Goal: Task Accomplishment & Management: Complete application form

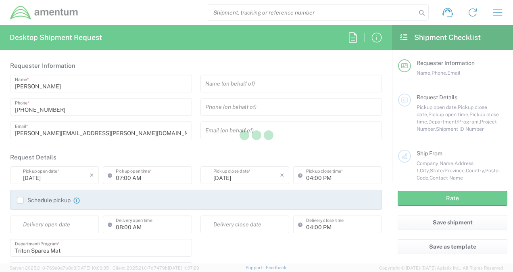
type input "[GEOGRAPHIC_DATA]"
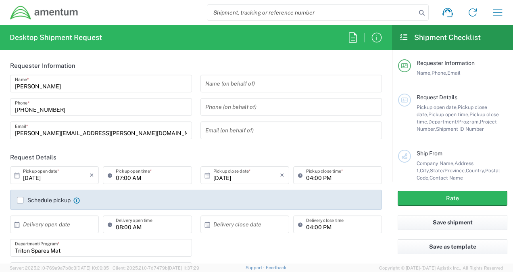
type input "3566.04.0001.TRI2.MATS.3000.00"
click at [307, 177] on input "04:00 PM" at bounding box center [341, 175] width 71 height 14
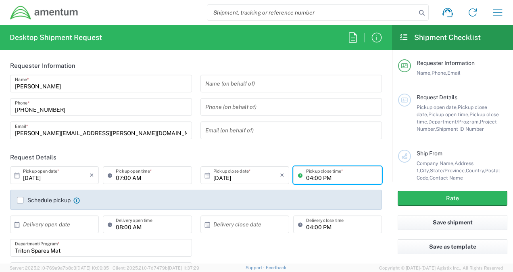
click at [307, 177] on input "04:00 PM" at bounding box center [341, 175] width 71 height 14
type input "03:00 PM"
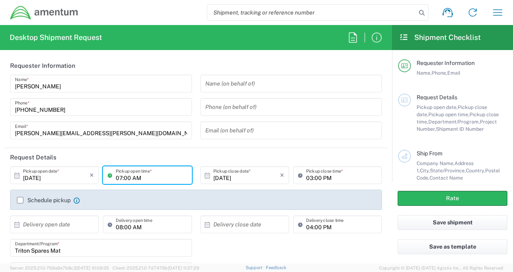
click at [118, 177] on input "07:00 AM" at bounding box center [151, 175] width 71 height 14
type input "08:00 AM"
click at [307, 226] on input "04:00 PM" at bounding box center [341, 224] width 71 height 14
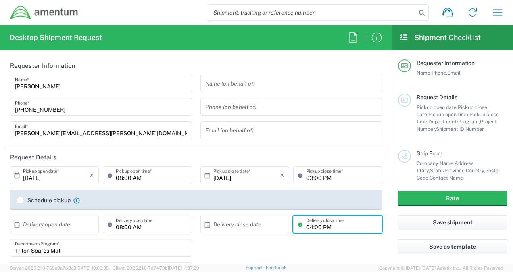
click at [307, 226] on input "04:00 PM" at bounding box center [341, 224] width 71 height 14
type input "03:00 PM"
click at [84, 225] on input "text" at bounding box center [56, 224] width 67 height 14
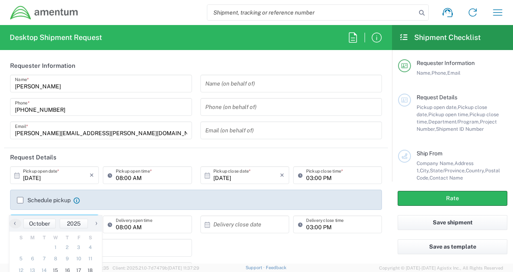
scroll to position [54, 0]
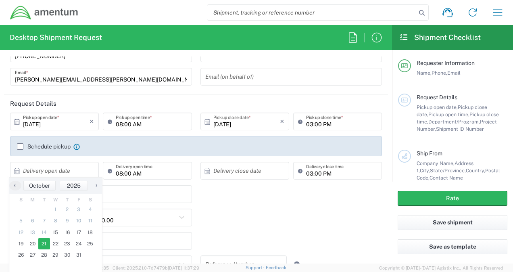
click at [42, 245] on span "21" at bounding box center [44, 243] width 12 height 11
type input "10/21/2025"
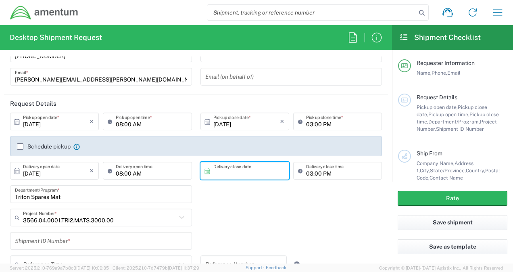
click at [215, 173] on input "text" at bounding box center [246, 171] width 67 height 14
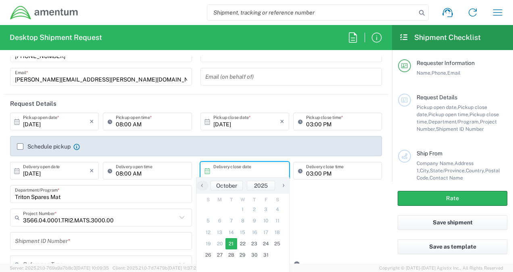
click at [231, 242] on span "21" at bounding box center [232, 243] width 12 height 11
type input "10/21/2025"
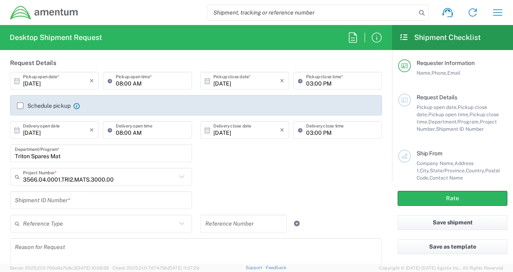
scroll to position [107, 0]
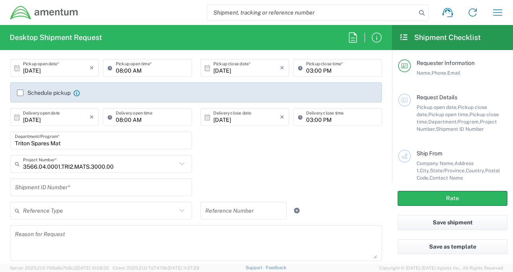
click at [71, 142] on input "Triton Spares Mat" at bounding box center [101, 141] width 172 height 14
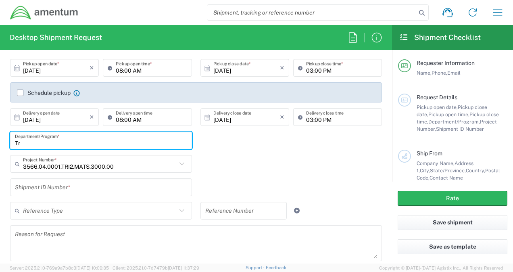
type input "T"
type input "REAPER"
click at [116, 166] on input "text" at bounding box center [100, 164] width 154 height 14
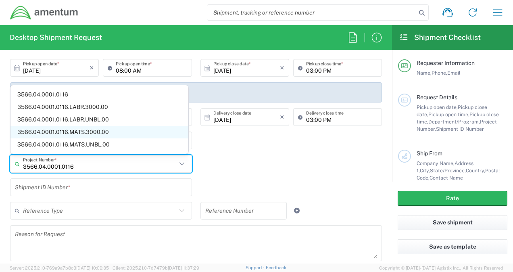
click at [83, 131] on span "3566.04.0001.0116.MATS.3000.00" at bounding box center [99, 132] width 178 height 13
type input "3566.04.0001.0116.MATS.3000.00"
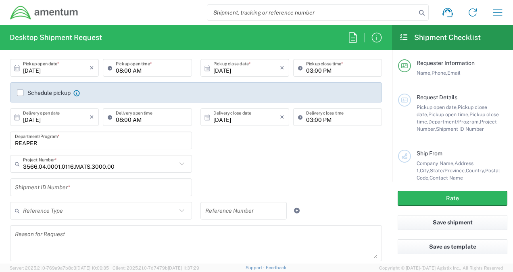
click at [68, 189] on input "text" at bounding box center [101, 187] width 172 height 14
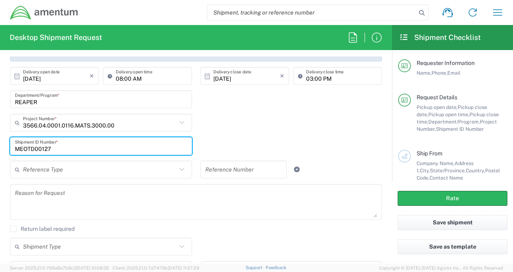
scroll to position [161, 0]
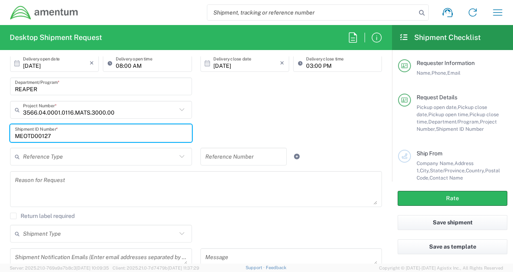
type input "MEOTD00127"
click at [56, 190] on textarea at bounding box center [196, 188] width 362 height 31
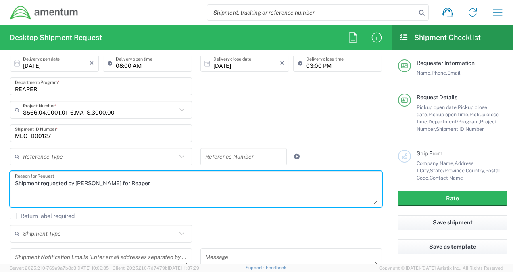
scroll to position [215, 0]
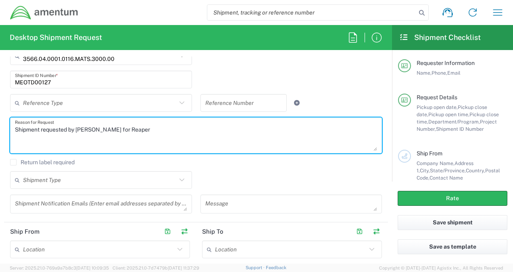
type textarea "Shipment requested by Amber Pride for Reaper"
click at [73, 181] on input "text" at bounding box center [100, 180] width 154 height 14
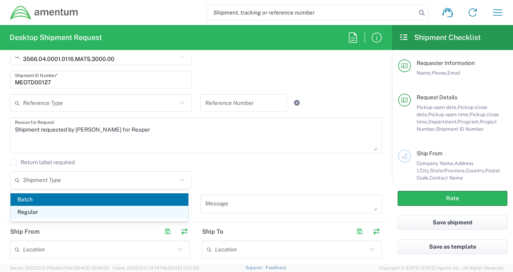
click at [54, 210] on span "Regular" at bounding box center [99, 212] width 178 height 13
type input "Regular"
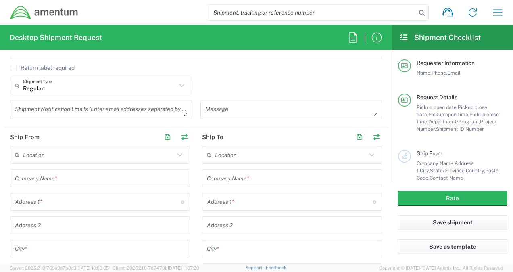
scroll to position [323, 0]
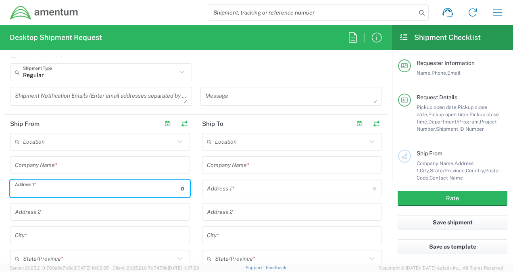
click at [66, 192] on input "text" at bounding box center [98, 189] width 166 height 14
type input "325 12th St SE"
type input "todd.gerig@amentum.com"
type input "Amentum"
type input "Linton"
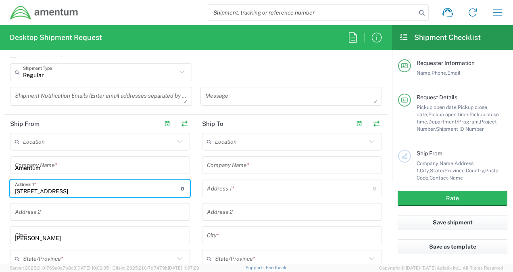
type input "Indiana"
type input "47441"
type input "8127808182"
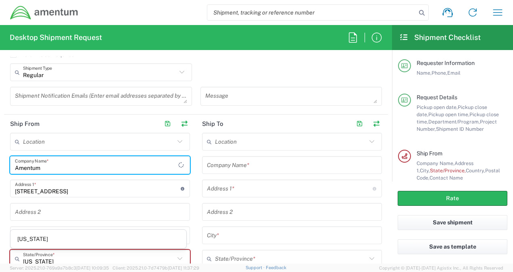
click at [74, 161] on input "Amentum" at bounding box center [96, 165] width 163 height 14
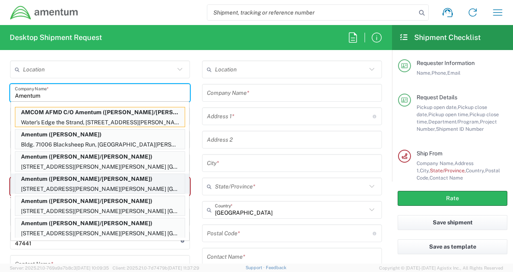
scroll to position [337, 0]
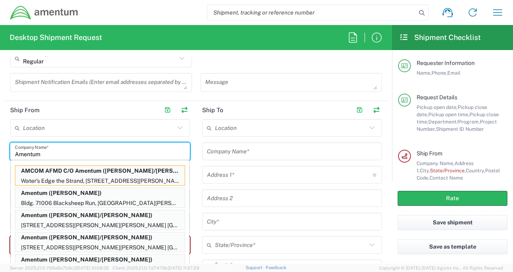
click at [62, 130] on input "text" at bounding box center [99, 128] width 152 height 14
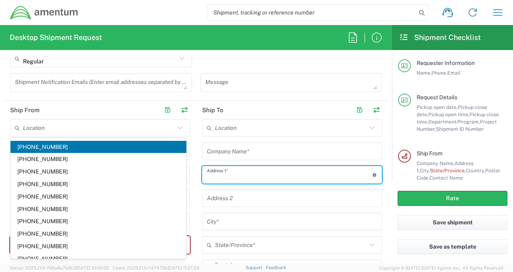
click at [238, 180] on input "text" at bounding box center [290, 175] width 166 height 14
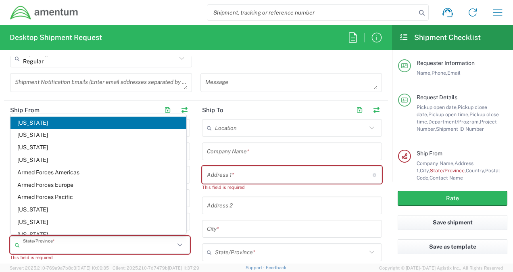
click at [42, 245] on input "text" at bounding box center [99, 245] width 152 height 14
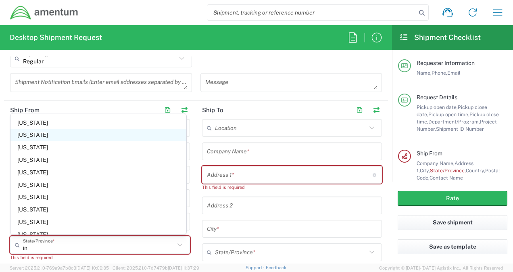
click at [44, 135] on span "Indiana" at bounding box center [98, 135] width 176 height 13
type input "Indiana"
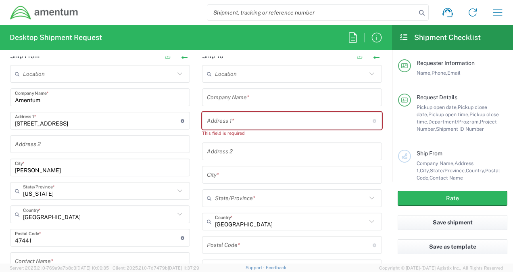
scroll to position [444, 0]
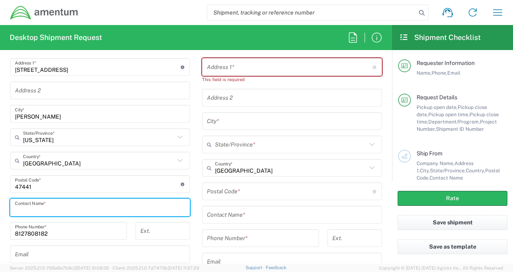
click at [46, 204] on input "text" at bounding box center [100, 208] width 170 height 14
type input "TODD GERIG"
click at [69, 253] on input "text" at bounding box center [100, 254] width 170 height 14
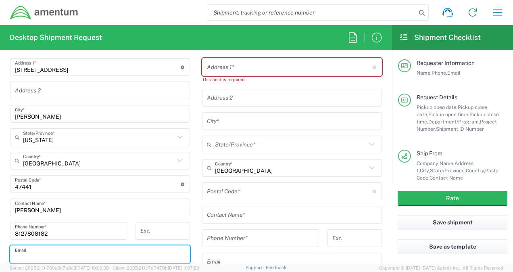
type input "todd.gerig@amentum.com"
type input "Amentum"
type input "325 12th St SE"
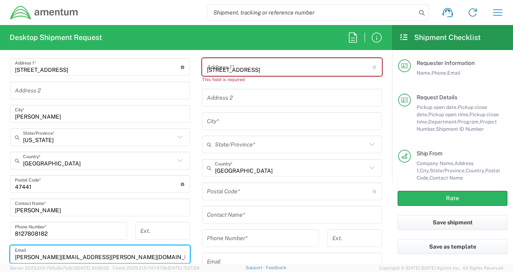
type input "Linton"
type input "Indiana"
type input "47441"
type input "8127808182"
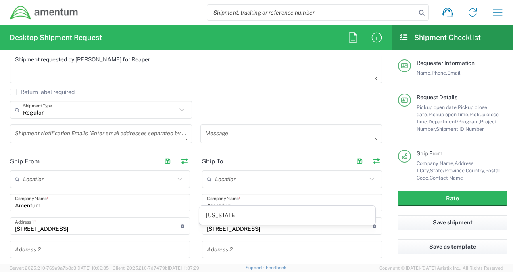
scroll to position [391, 0]
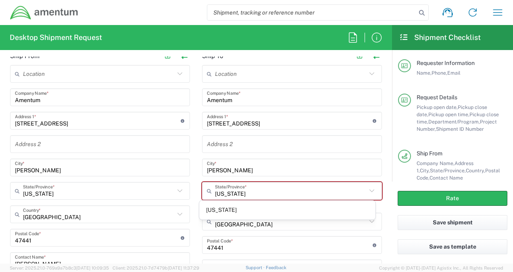
click at [258, 127] on div "325 12th St SE Address 1 * For cross streets use street names with '&' or 'and'…" at bounding box center [292, 121] width 180 height 18
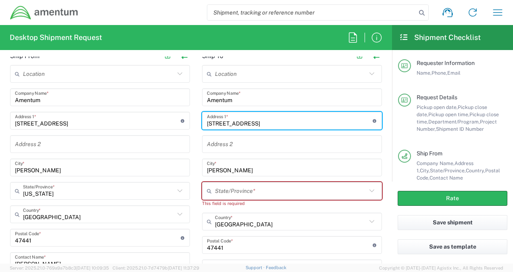
click at [257, 122] on input "325 12th St SE" at bounding box center [290, 121] width 166 height 14
type input "3"
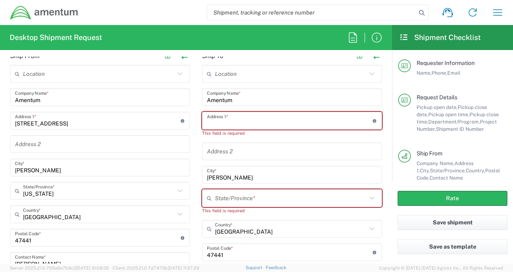
click at [238, 121] on input "text" at bounding box center [290, 121] width 166 height 14
type input "NAS JACKSONVILLE BUILDING 101U"
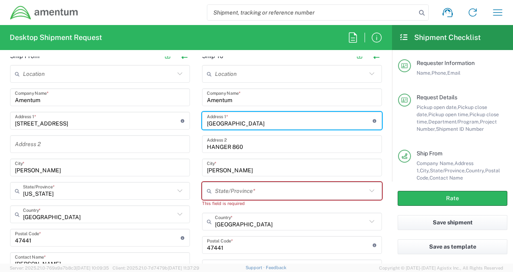
click at [239, 146] on input "HANGER 860" at bounding box center [292, 144] width 170 height 14
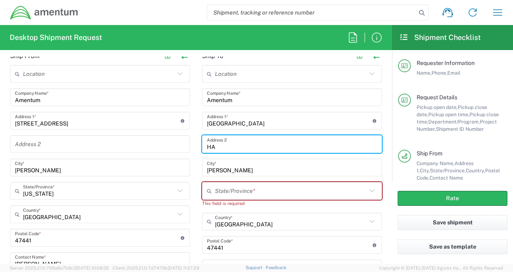
type input "H"
click at [217, 190] on input "text" at bounding box center [291, 191] width 152 height 14
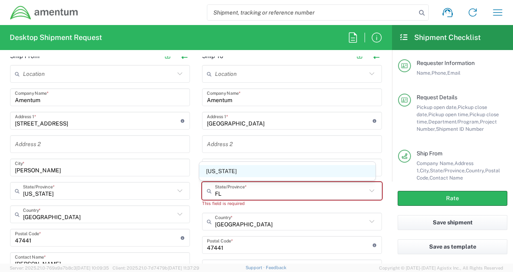
click at [221, 172] on span "Florida" at bounding box center [287, 171] width 176 height 13
type input "Florida"
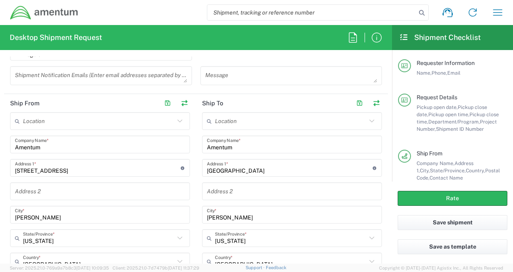
scroll to position [337, 0]
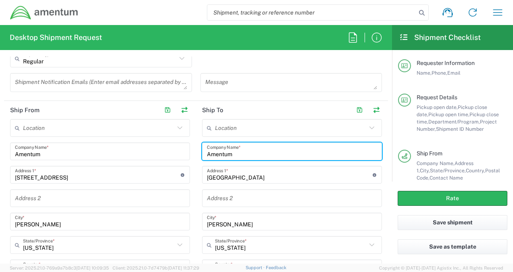
click at [232, 154] on input "Amentum" at bounding box center [292, 151] width 170 height 14
type input "A"
type input "NAVAL AIR DEPOT"
click at [234, 224] on input "Linton" at bounding box center [292, 222] width 170 height 14
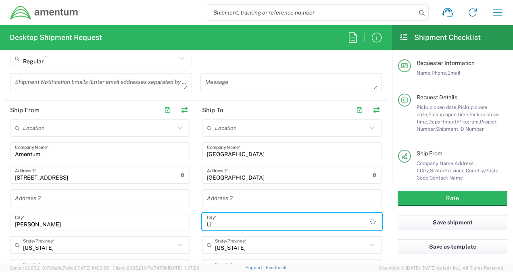
type input "L"
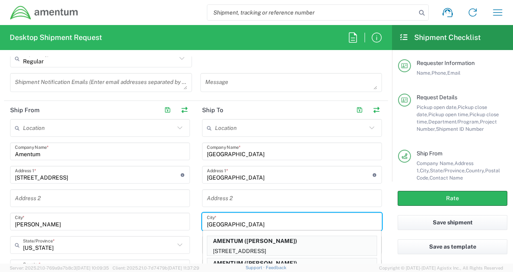
type input "JACKSONVILLE"
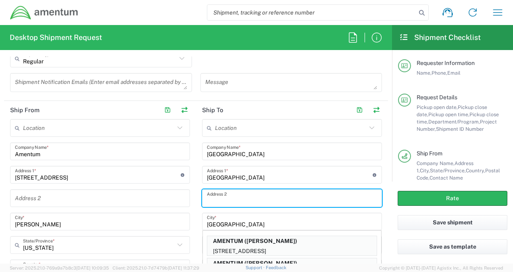
click at [229, 199] on input "text" at bounding box center [292, 198] width 170 height 14
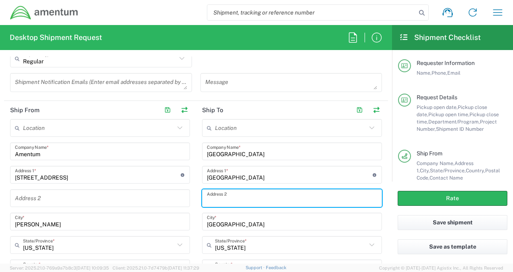
scroll to position [391, 0]
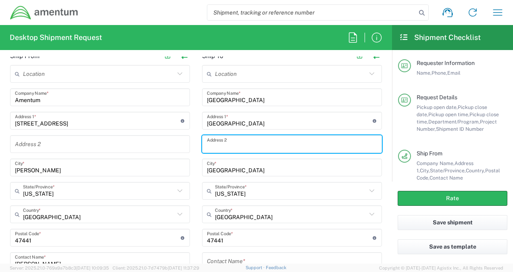
click at [223, 239] on input "undefined" at bounding box center [290, 238] width 166 height 14
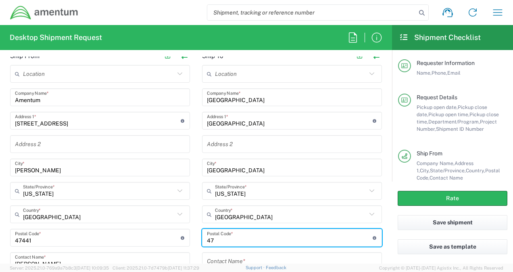
type input "4"
type input "32212"
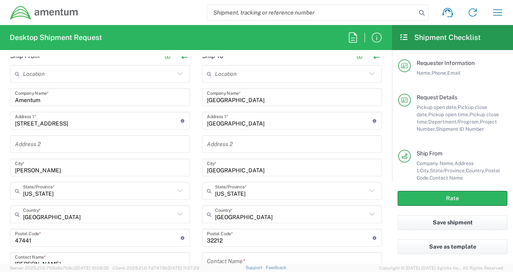
click at [196, 216] on main "Location 1002-4122-6 1006-5256-0 1026-8910-0 1281-0560-3 1369-6441-0 1402-6962-…" at bounding box center [292, 212] width 192 height 294
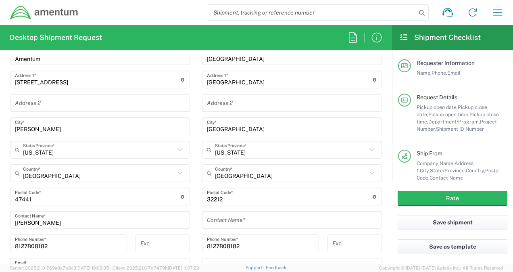
scroll to position [444, 0]
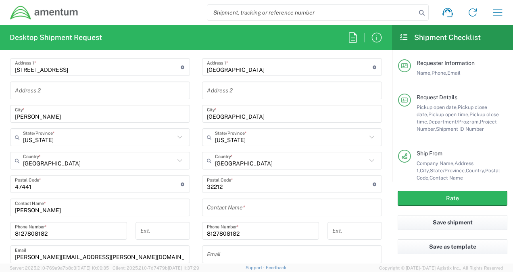
click at [224, 209] on input "text" at bounding box center [292, 208] width 170 height 14
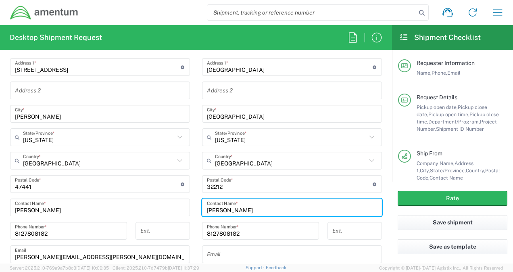
type input "CHRIS CARTER"
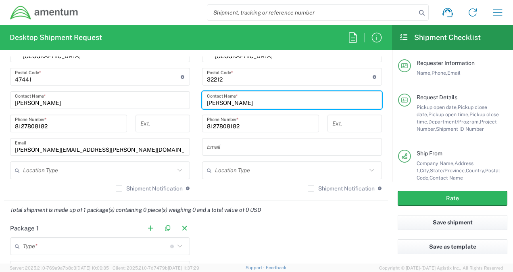
scroll to position [552, 0]
click at [220, 144] on input "text" at bounding box center [292, 147] width 170 height 14
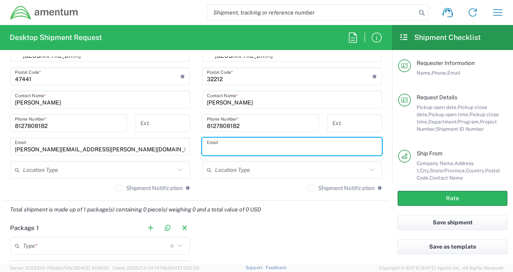
paste input "christopher.s.carter38.ctr@us.navy.mil"
type input "christopher.s.carter38.ctr@us.navy.mil"
click at [217, 168] on input "text" at bounding box center [291, 170] width 152 height 14
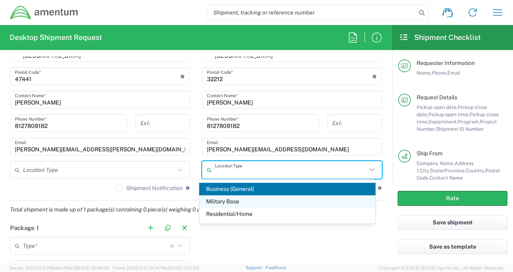
click at [215, 201] on span "Military Base" at bounding box center [287, 201] width 176 height 13
type input "Military Base"
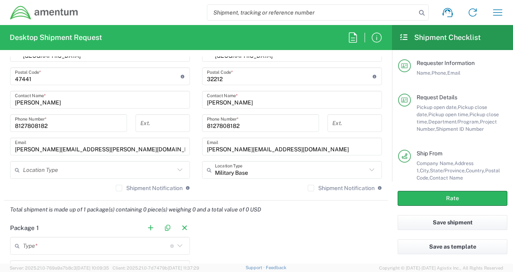
click at [66, 172] on input "text" at bounding box center [99, 170] width 152 height 14
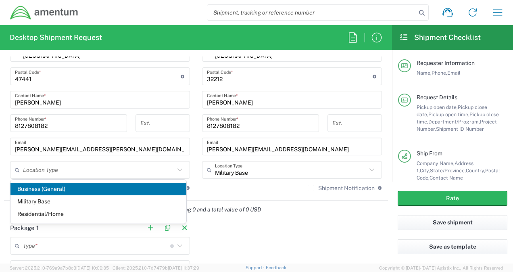
click at [53, 191] on span "Business (General)" at bounding box center [98, 189] width 176 height 13
type input "Business (General)"
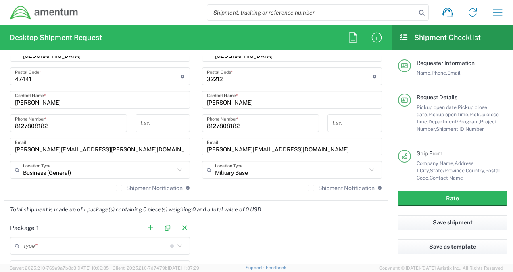
scroll to position [606, 0]
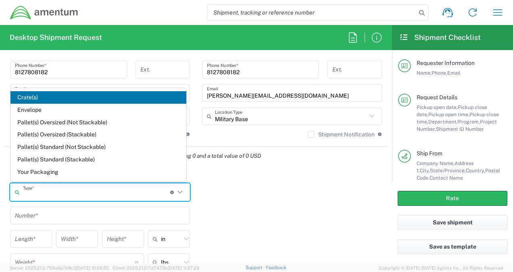
click at [54, 192] on input "text" at bounding box center [96, 192] width 147 height 14
click at [52, 173] on span "Your Packaging" at bounding box center [98, 172] width 176 height 13
type input "Your Packaging"
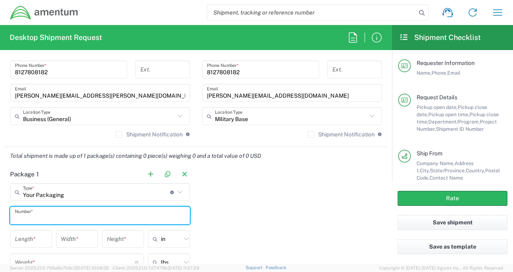
click at [46, 213] on input "text" at bounding box center [100, 216] width 170 height 14
click at [67, 193] on input "text" at bounding box center [96, 192] width 147 height 14
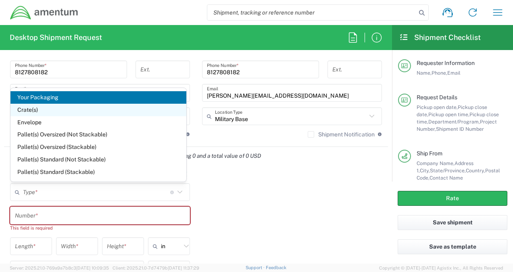
click at [44, 109] on span "Crate(s)" at bounding box center [98, 110] width 176 height 13
type input "Crate(s)"
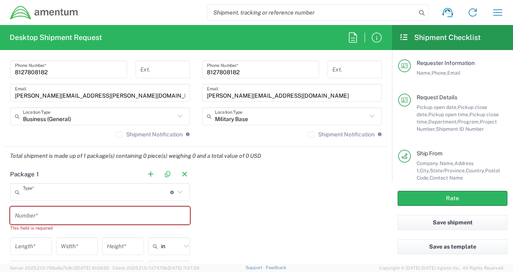
click at [67, 192] on input "text" at bounding box center [96, 192] width 147 height 14
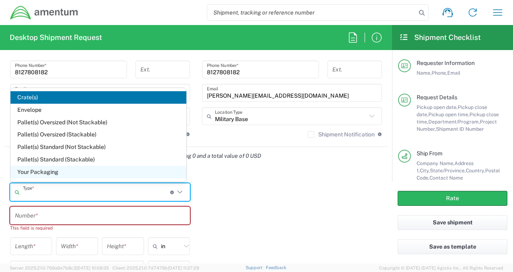
click at [52, 173] on span "Your Packaging" at bounding box center [98, 172] width 176 height 13
type input "Your Packaging"
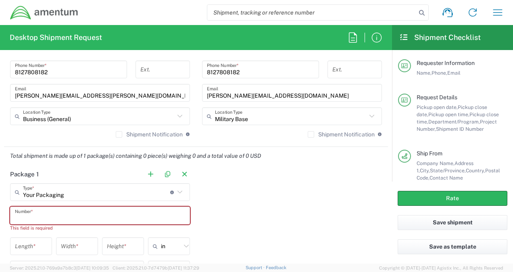
click at [53, 213] on input "text" at bounding box center [100, 216] width 170 height 14
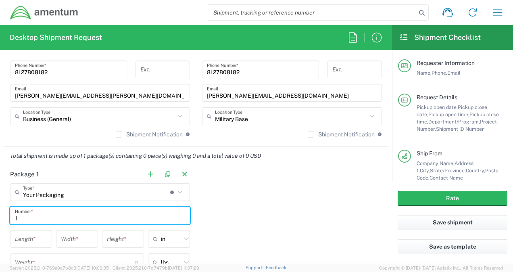
type input "1"
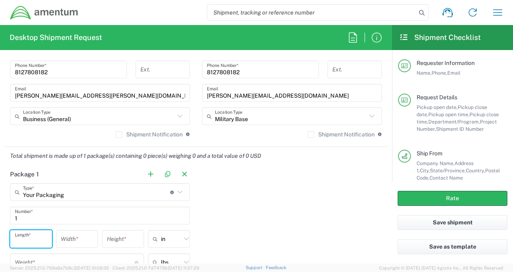
click at [33, 237] on input "number" at bounding box center [31, 239] width 32 height 14
type input "27"
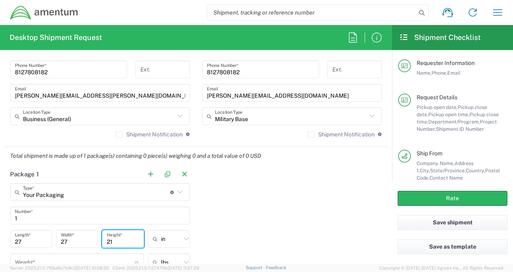
type input "21"
click at [47, 256] on input "number" at bounding box center [75, 262] width 120 height 14
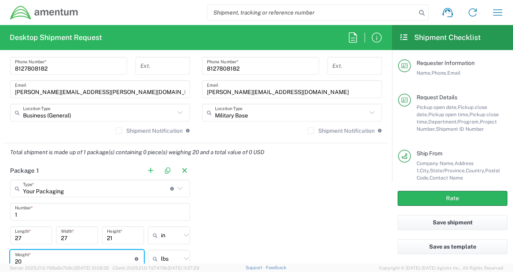
scroll to position [717, 0]
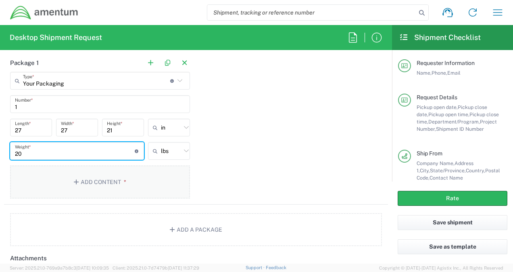
type input "20"
click at [102, 184] on button "Add Content *" at bounding box center [100, 181] width 180 height 33
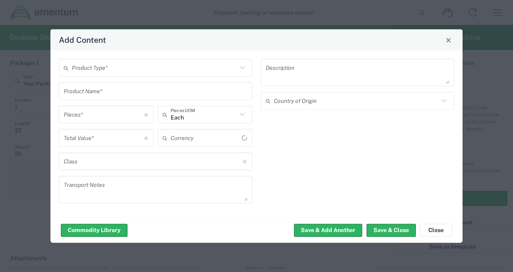
type input "US Dollar"
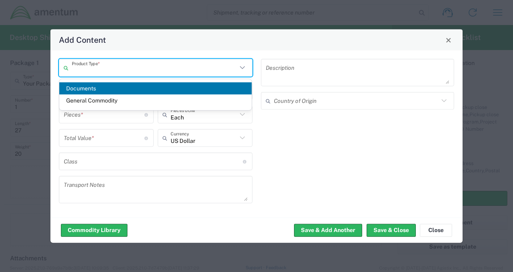
click at [125, 67] on input "text" at bounding box center [154, 68] width 165 height 14
click at [112, 98] on span "General Commodity" at bounding box center [155, 100] width 193 height 13
type input "General Commodity"
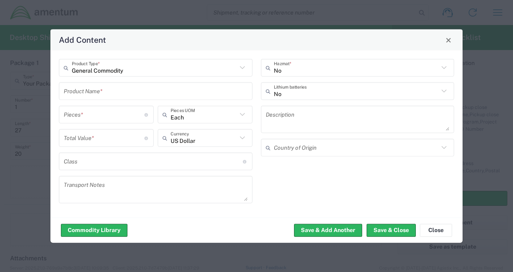
click at [105, 96] on input "text" at bounding box center [156, 91] width 184 height 14
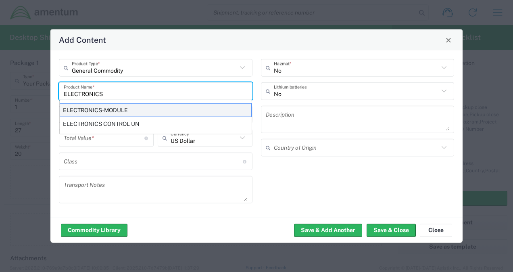
click at [113, 111] on div "ELECTRONICS-MODULE" at bounding box center [156, 110] width 192 height 14
type input "ELECTRONICS-MODULE"
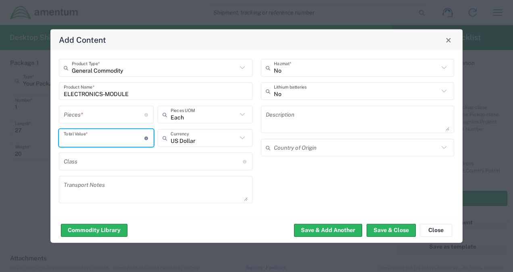
click at [91, 142] on input "number" at bounding box center [104, 138] width 81 height 14
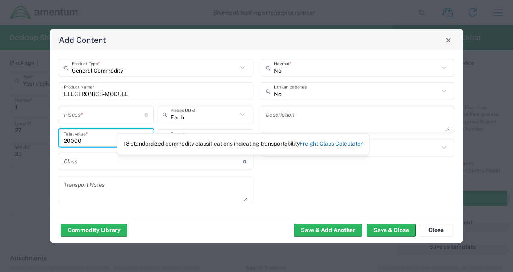
type input "20000"
click at [316, 143] on link "Freight Class Calculator" at bounding box center [331, 143] width 63 height 6
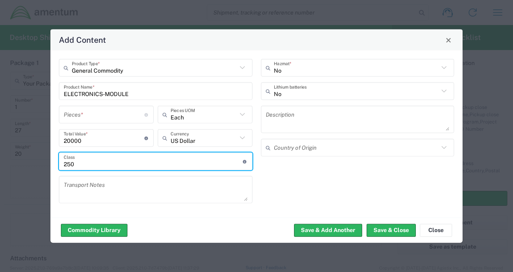
type input "250"
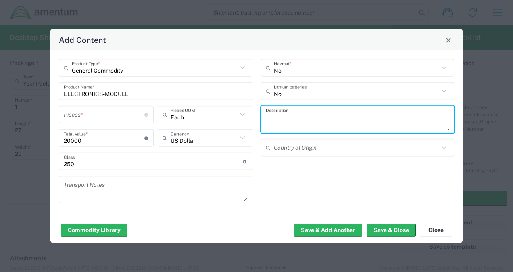
click at [283, 118] on textarea at bounding box center [358, 119] width 184 height 23
type textarea "ELECTONICS"
click at [304, 148] on input "text" at bounding box center [356, 147] width 165 height 14
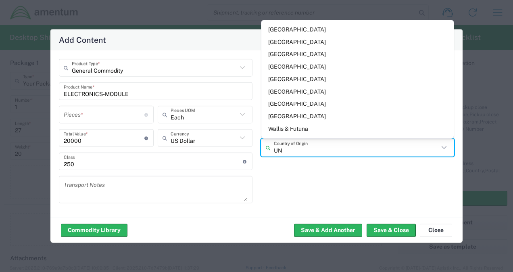
click at [299, 114] on span "United States" at bounding box center [357, 116] width 193 height 13
type input "United States"
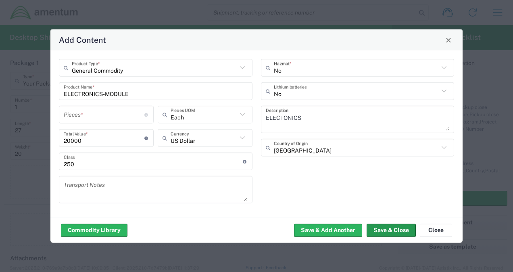
click at [381, 232] on button "Save & Close" at bounding box center [391, 230] width 49 height 13
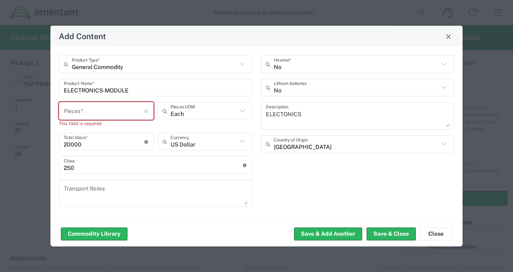
click at [102, 111] on input "number" at bounding box center [104, 111] width 81 height 14
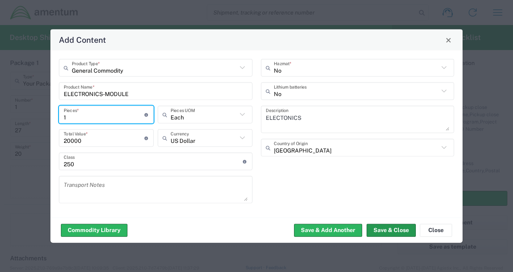
type input "1"
click at [377, 232] on button "Save & Close" at bounding box center [391, 230] width 49 height 13
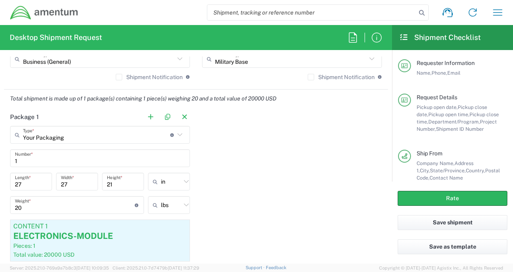
scroll to position [663, 0]
click at [146, 118] on button "button" at bounding box center [150, 116] width 11 height 11
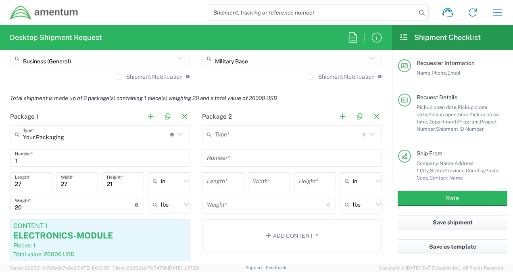
click at [236, 125] on div "Type * Material used to package goods" at bounding box center [292, 134] width 180 height 18
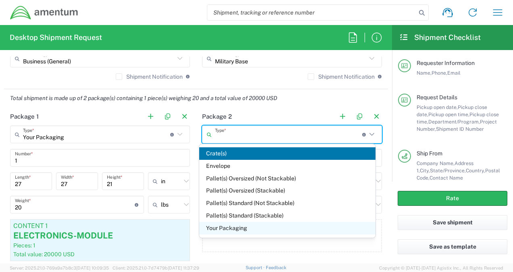
click at [226, 227] on span "Your Packaging" at bounding box center [287, 228] width 176 height 13
type input "Your Packaging"
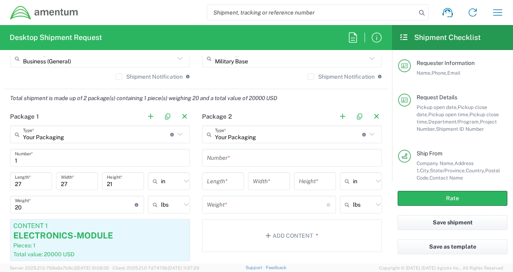
click at [222, 161] on input "text" at bounding box center [292, 158] width 170 height 14
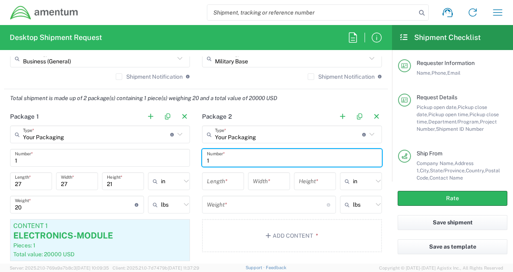
type input "1"
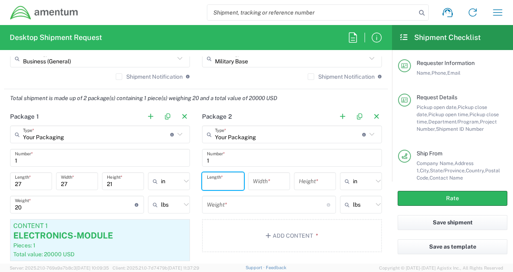
click at [224, 180] on input "number" at bounding box center [223, 181] width 32 height 14
type input "20"
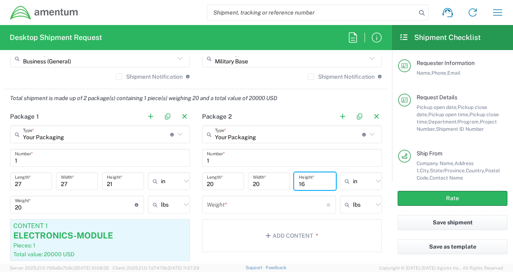
type input "16"
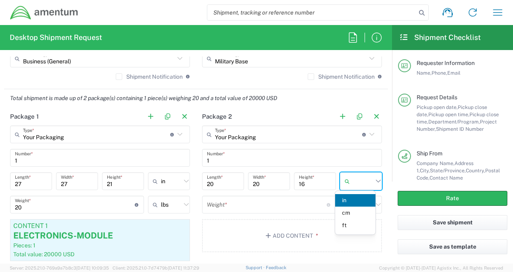
type input "in"
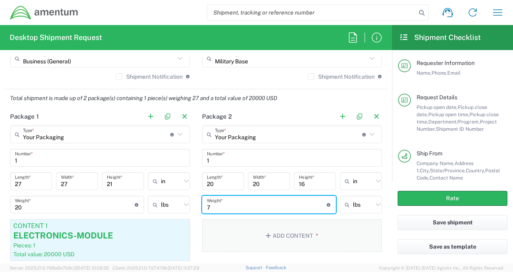
type input "7"
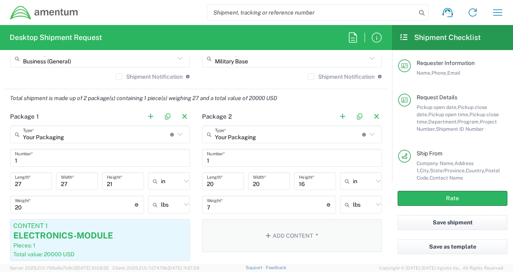
click at [230, 229] on button "Add Content *" at bounding box center [292, 235] width 180 height 33
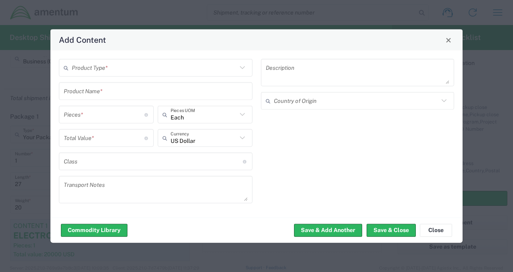
click at [123, 91] on input "text" at bounding box center [156, 91] width 184 height 14
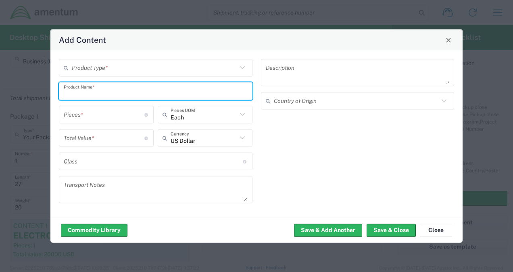
click at [115, 71] on input "text" at bounding box center [154, 68] width 165 height 14
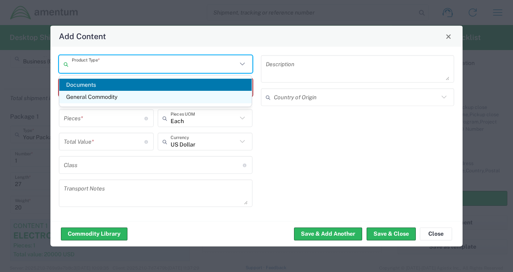
click at [106, 97] on span "General Commodity" at bounding box center [155, 97] width 193 height 13
type input "General Commodity"
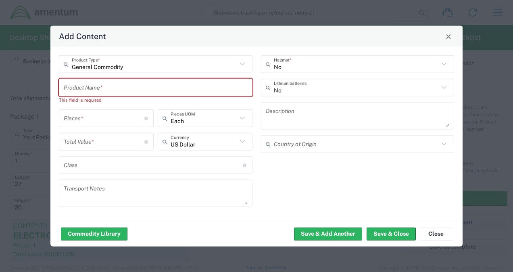
click at [101, 88] on input "text" at bounding box center [156, 87] width 184 height 14
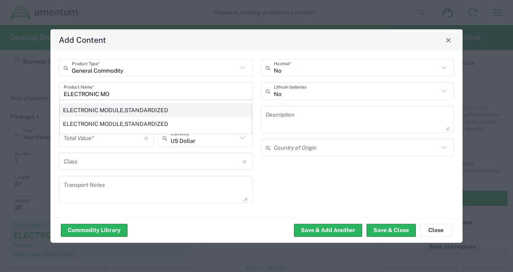
click at [108, 110] on div "ELECTRONIC MODULE,STANDARDIZED" at bounding box center [156, 110] width 192 height 14
type input "ELECTRONIC MODULE,STANDARDIZED"
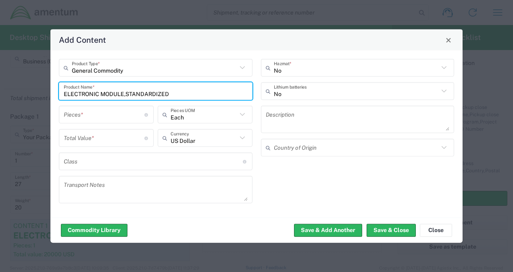
click at [110, 111] on input "number" at bounding box center [104, 114] width 81 height 14
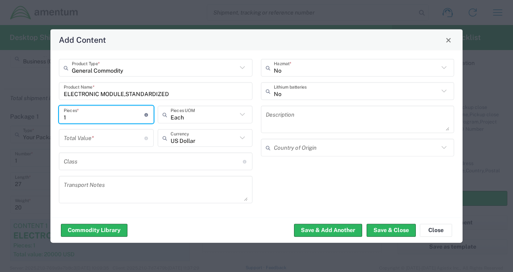
type input "1"
click at [107, 134] on input "number" at bounding box center [104, 138] width 81 height 14
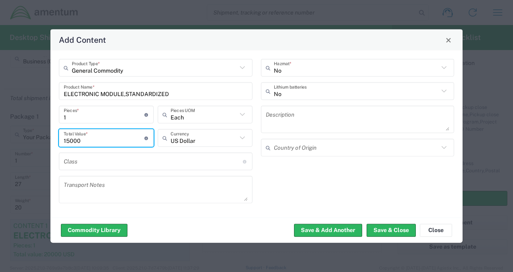
type input "15000"
click at [140, 163] on input "text" at bounding box center [153, 161] width 179 height 14
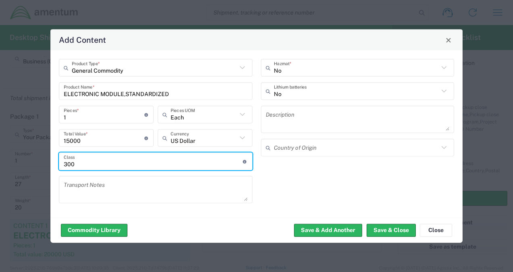
type input "300"
click at [287, 120] on textarea at bounding box center [358, 119] width 184 height 23
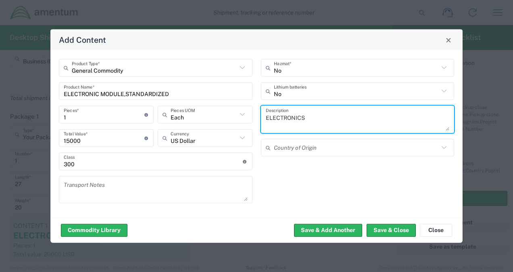
type textarea "ELECTRONICS"
click at [299, 148] on input "text" at bounding box center [356, 147] width 165 height 14
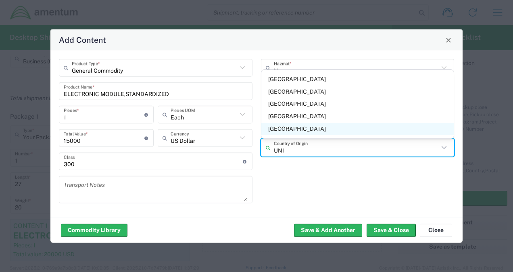
click at [289, 130] on span "United States" at bounding box center [357, 129] width 193 height 13
type input "United States"
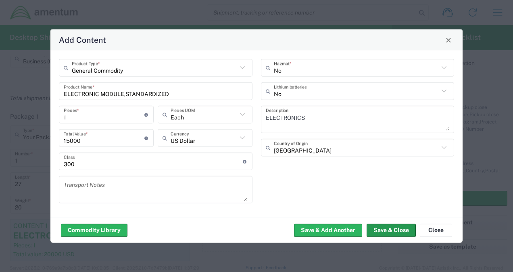
click at [380, 229] on button "Save & Close" at bounding box center [391, 230] width 49 height 13
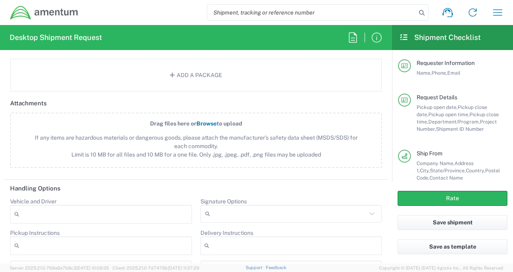
scroll to position [932, 0]
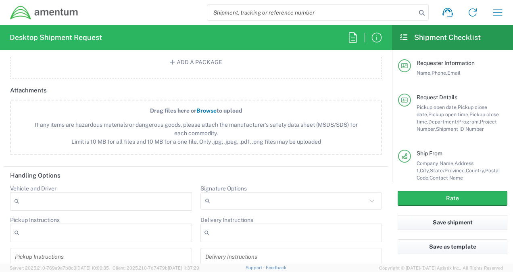
click at [214, 200] on input "Signature Options" at bounding box center [290, 200] width 154 height 13
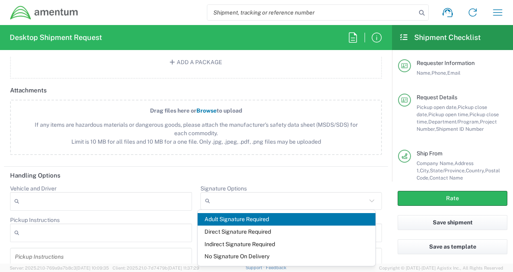
click at [217, 219] on span "Adult Signature Required" at bounding box center [287, 219] width 178 height 13
type input "Adult Signature Required"
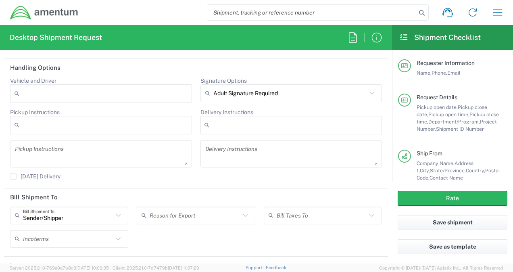
scroll to position [1082, 0]
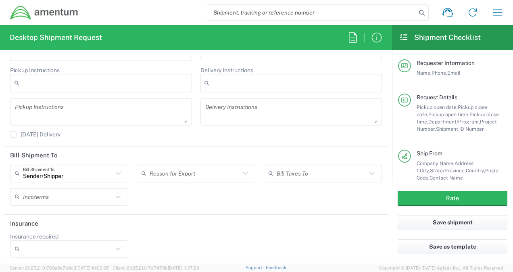
click at [113, 248] on icon at bounding box center [118, 249] width 10 height 10
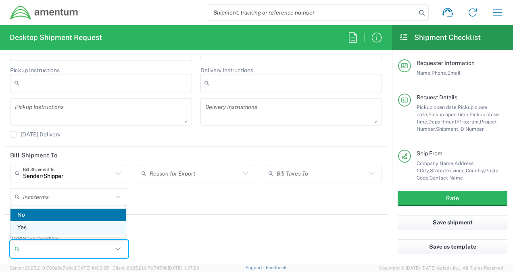
click at [64, 224] on span "Yes" at bounding box center [67, 227] width 115 height 13
type input "Yes"
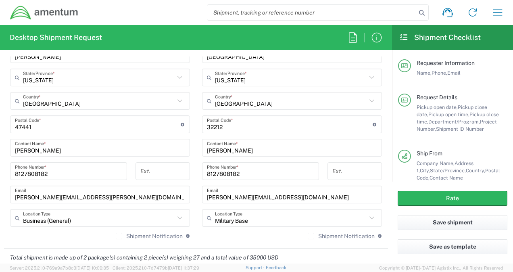
scroll to position [544, 0]
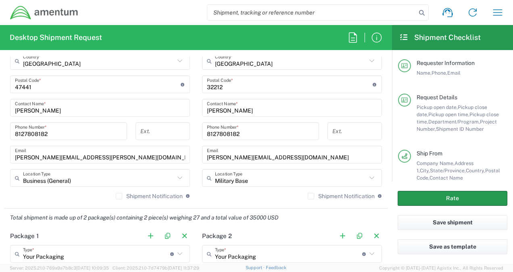
click at [416, 201] on button "Rate" at bounding box center [453, 198] width 110 height 15
type input "3566.04.0001.TRI2.MATS.3000.00"
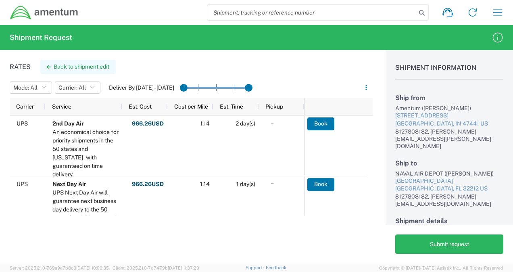
click at [96, 67] on button "Back to shipment edit" at bounding box center [77, 67] width 75 height 14
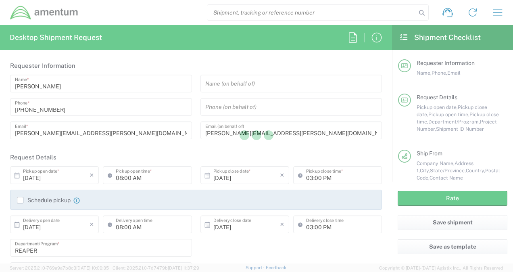
type input "Indiana"
type input "Your Packaging"
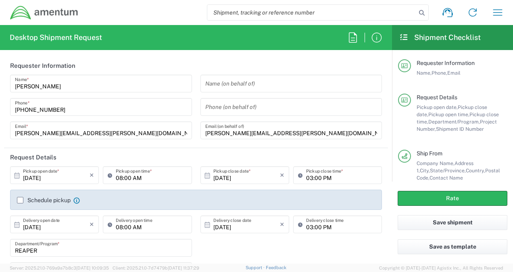
type input "Your Packaging"
type input "3566.04.0001.0116.MATS.3000.00"
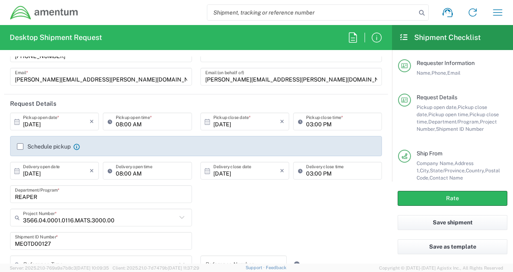
click at [72, 172] on input "10/21/2025" at bounding box center [56, 171] width 67 height 14
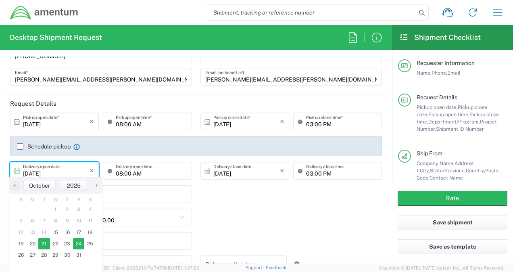
click at [78, 242] on span "24" at bounding box center [79, 243] width 12 height 11
type input "10/24/2025"
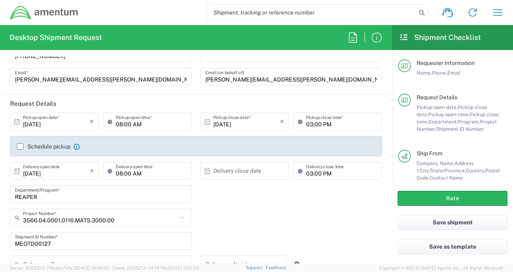
click at [230, 172] on input "text" at bounding box center [246, 171] width 67 height 14
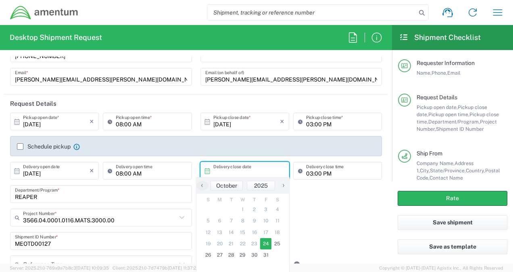
click at [265, 241] on span "24" at bounding box center [266, 243] width 12 height 11
type input "10/24/2025"
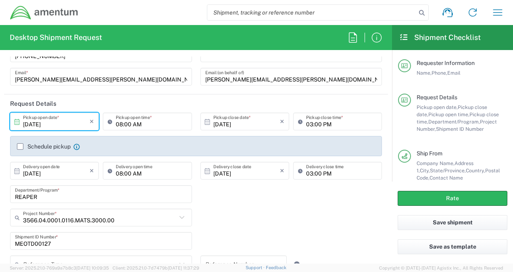
click at [72, 122] on input "10/15/2025" at bounding box center [56, 122] width 67 height 14
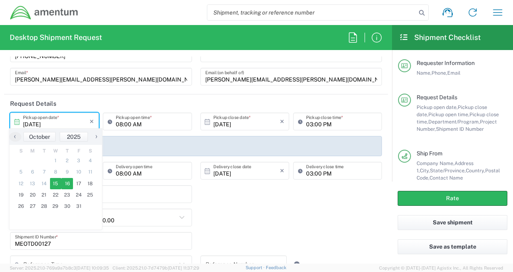
click at [68, 181] on span "16" at bounding box center [67, 183] width 12 height 11
type input "10/16/2025"
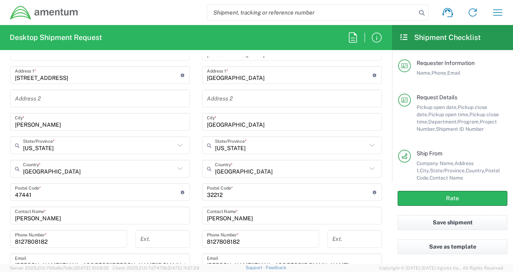
scroll to position [490, 0]
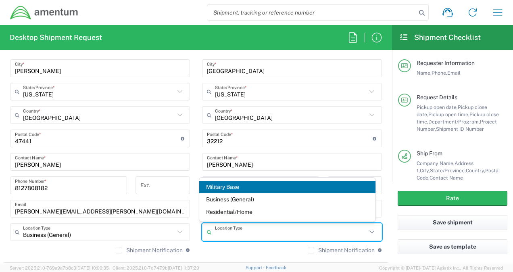
click at [257, 231] on input "text" at bounding box center [291, 232] width 152 height 14
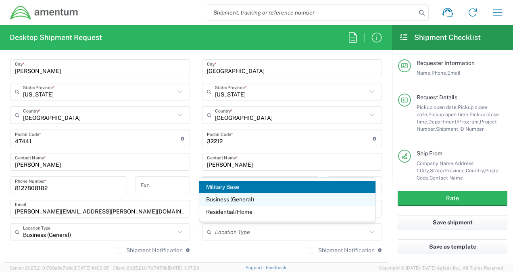
click at [238, 203] on span "Business (General)" at bounding box center [287, 199] width 176 height 13
type input "Business (General)"
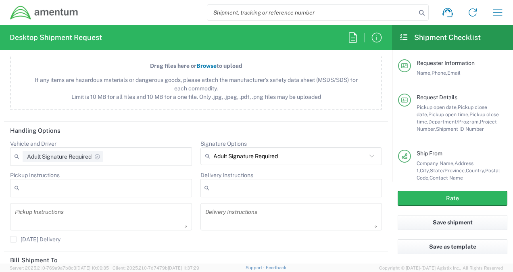
scroll to position [974, 0]
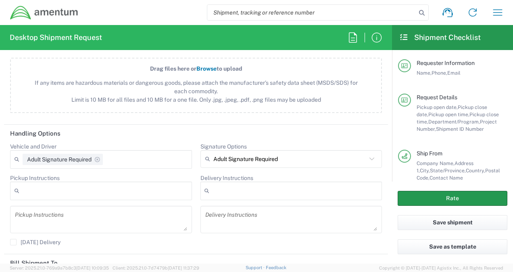
click at [416, 200] on button "Rate" at bounding box center [453, 198] width 110 height 15
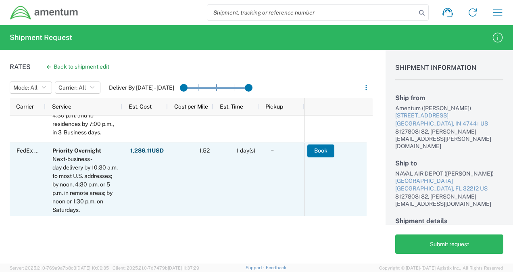
scroll to position [647, 0]
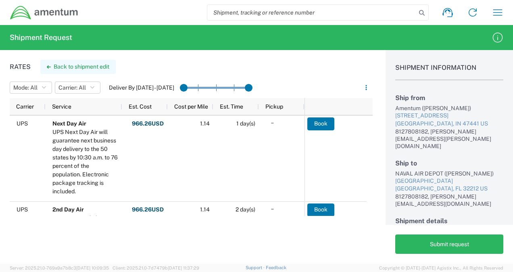
click at [92, 64] on button "Back to shipment edit" at bounding box center [77, 67] width 75 height 14
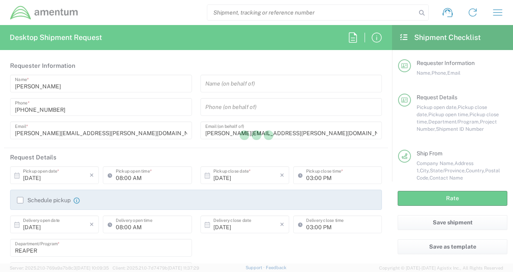
type input "Indiana"
type input "Florida"
type input "Your Packaging"
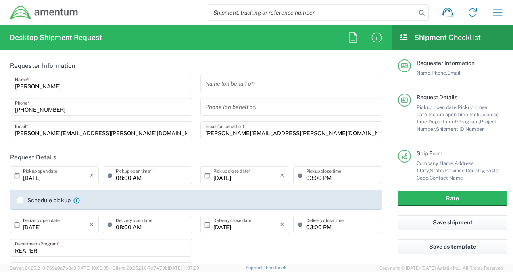
type input "3566.04.0001.0116.MATS.3000.00"
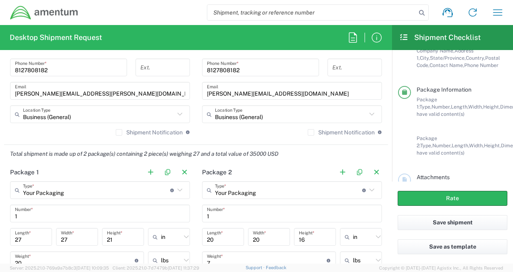
scroll to position [490, 0]
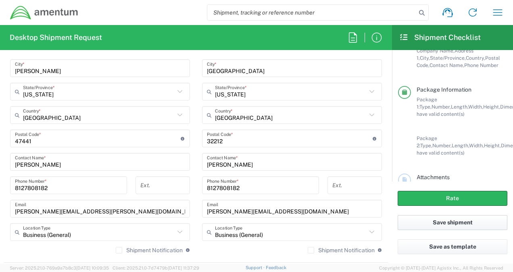
click at [439, 224] on button "Save shipment" at bounding box center [453, 222] width 110 height 15
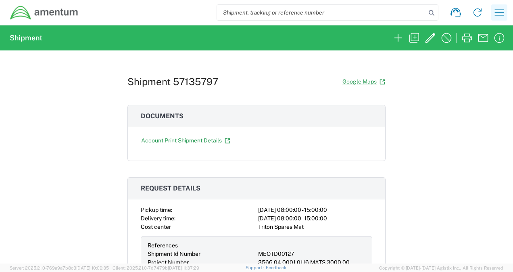
click at [496, 14] on icon "button" at bounding box center [499, 12] width 13 height 13
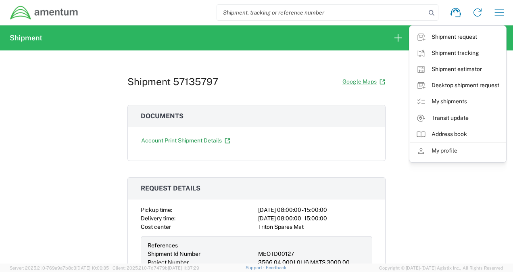
click at [433, 175] on div "Shipment 57135797 Google Maps Documents Account Print Shipment Details Request …" at bounding box center [256, 156] width 513 height 213
